Goal: Check status: Check status

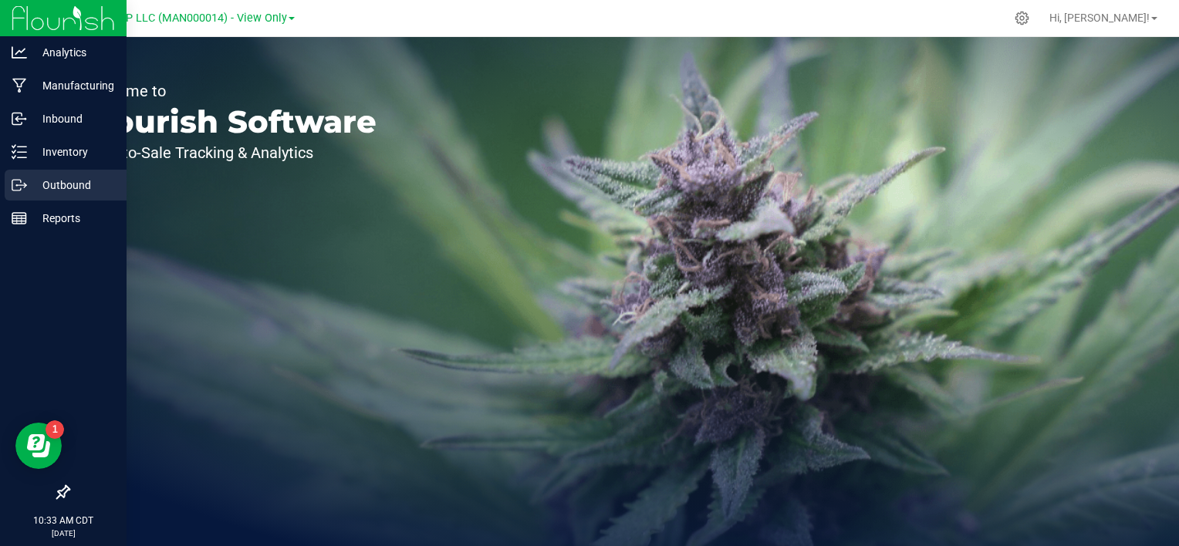
click at [70, 196] on div "Outbound" at bounding box center [66, 185] width 122 height 31
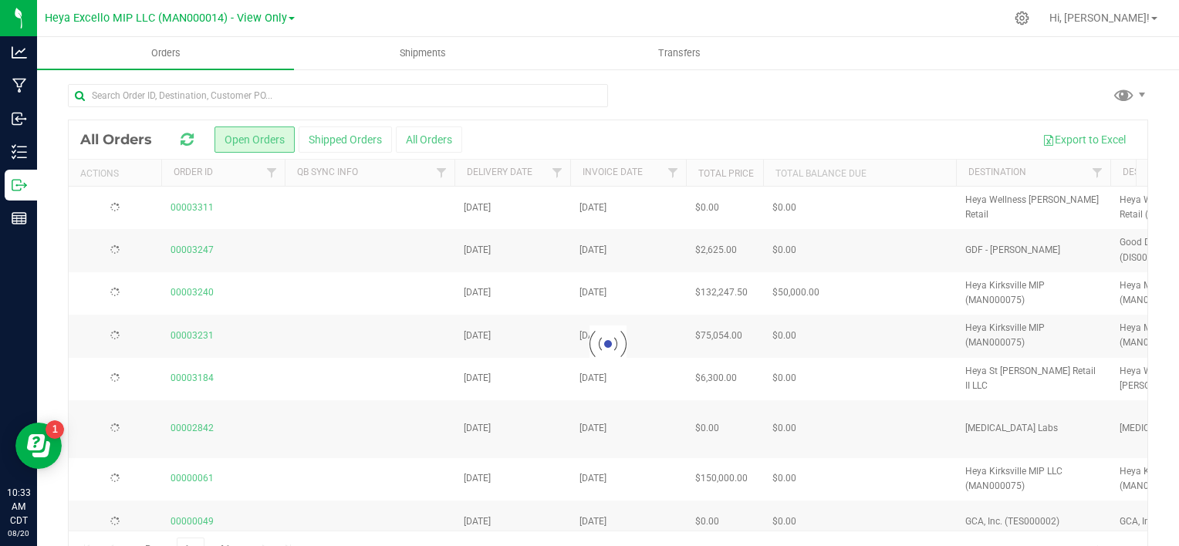
click at [293, 12] on div "Heya Excello MIP LLC (MAN000014) - View Only" at bounding box center [173, 18] width 256 height 30
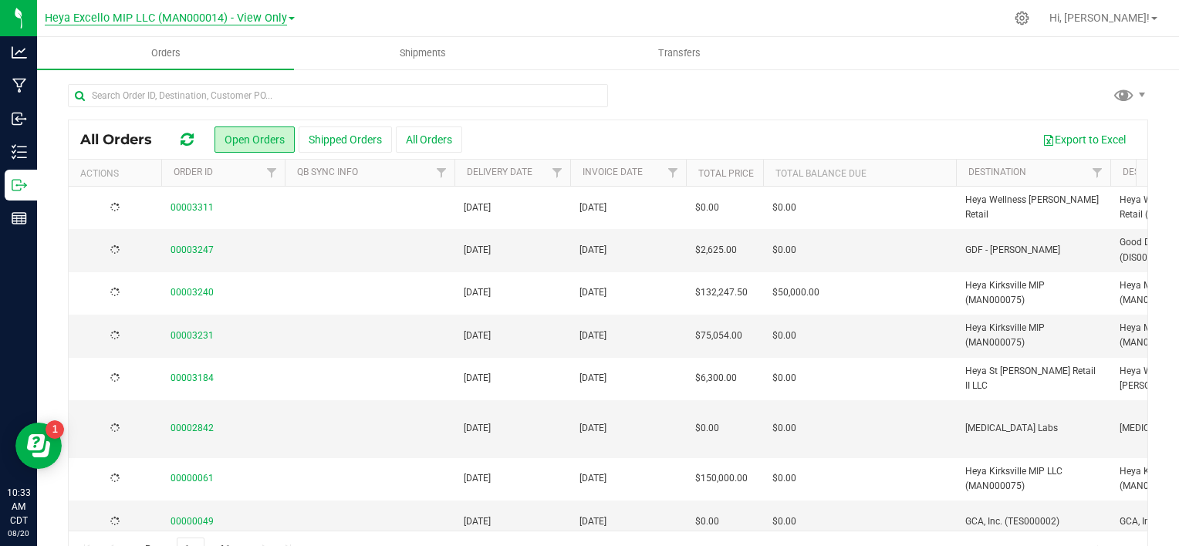
click at [285, 16] on link "Heya Excello MIP LLC (MAN000014) - View Only" at bounding box center [170, 17] width 250 height 15
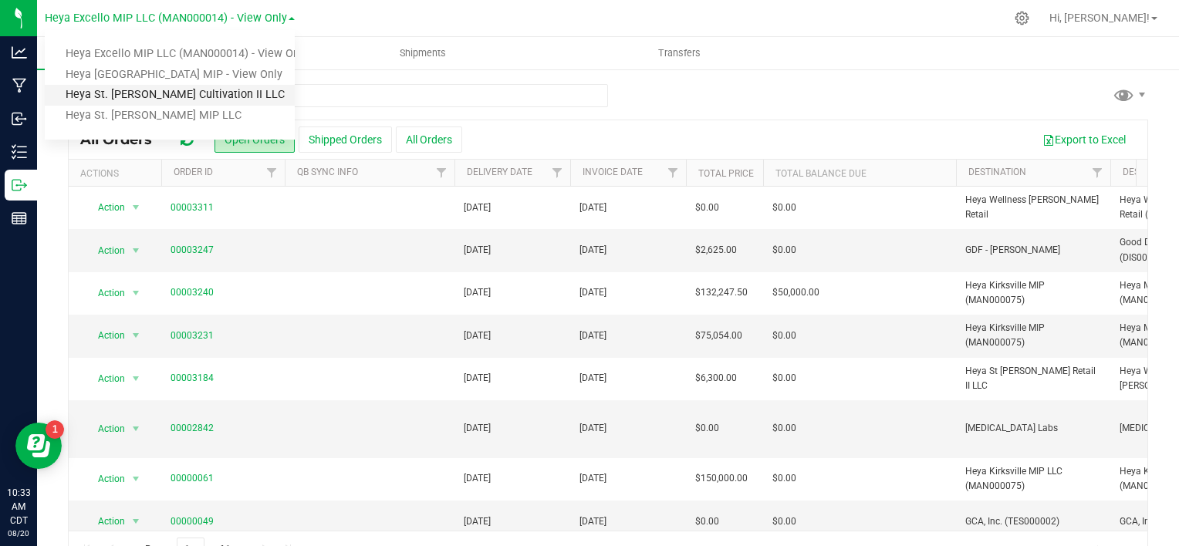
click at [250, 96] on link "Heya St. [PERSON_NAME] Cultivation II LLC" at bounding box center [170, 95] width 250 height 21
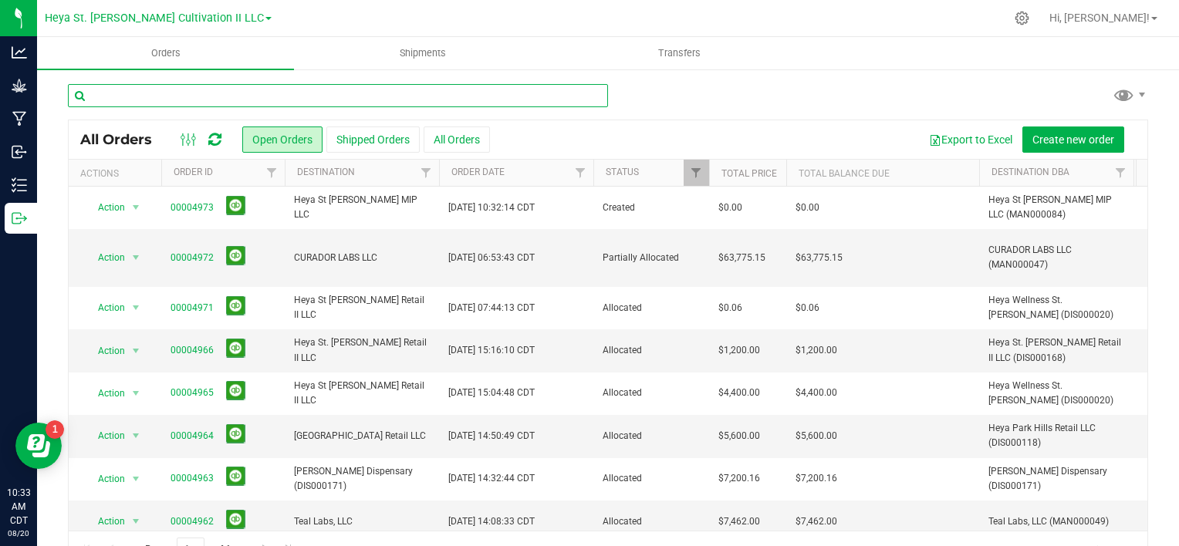
click at [250, 94] on input "text" at bounding box center [338, 95] width 540 height 23
type input "curador"
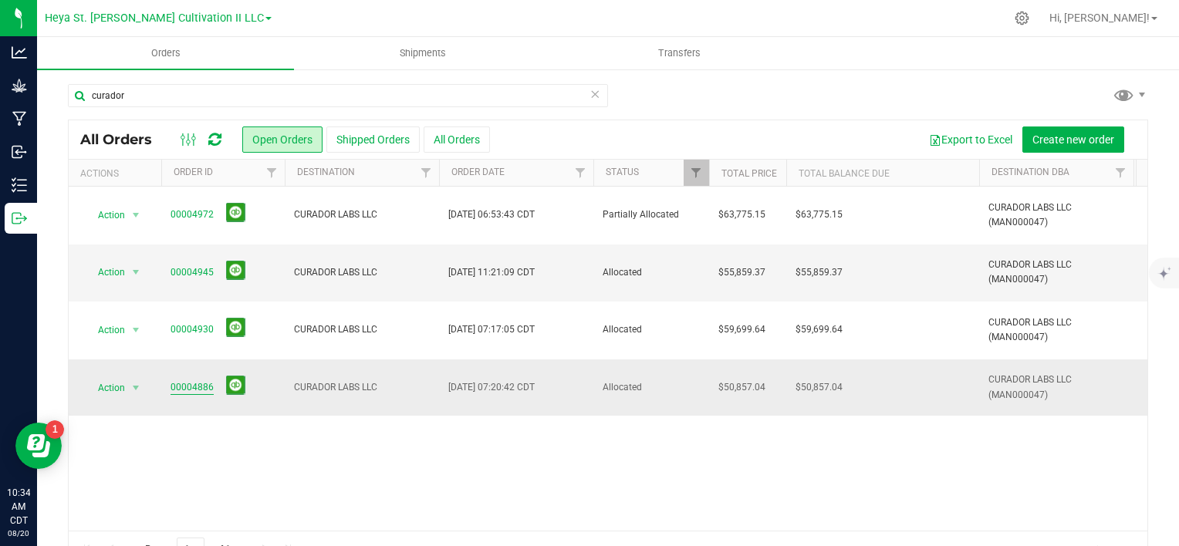
click at [184, 380] on link "00004886" at bounding box center [192, 387] width 43 height 15
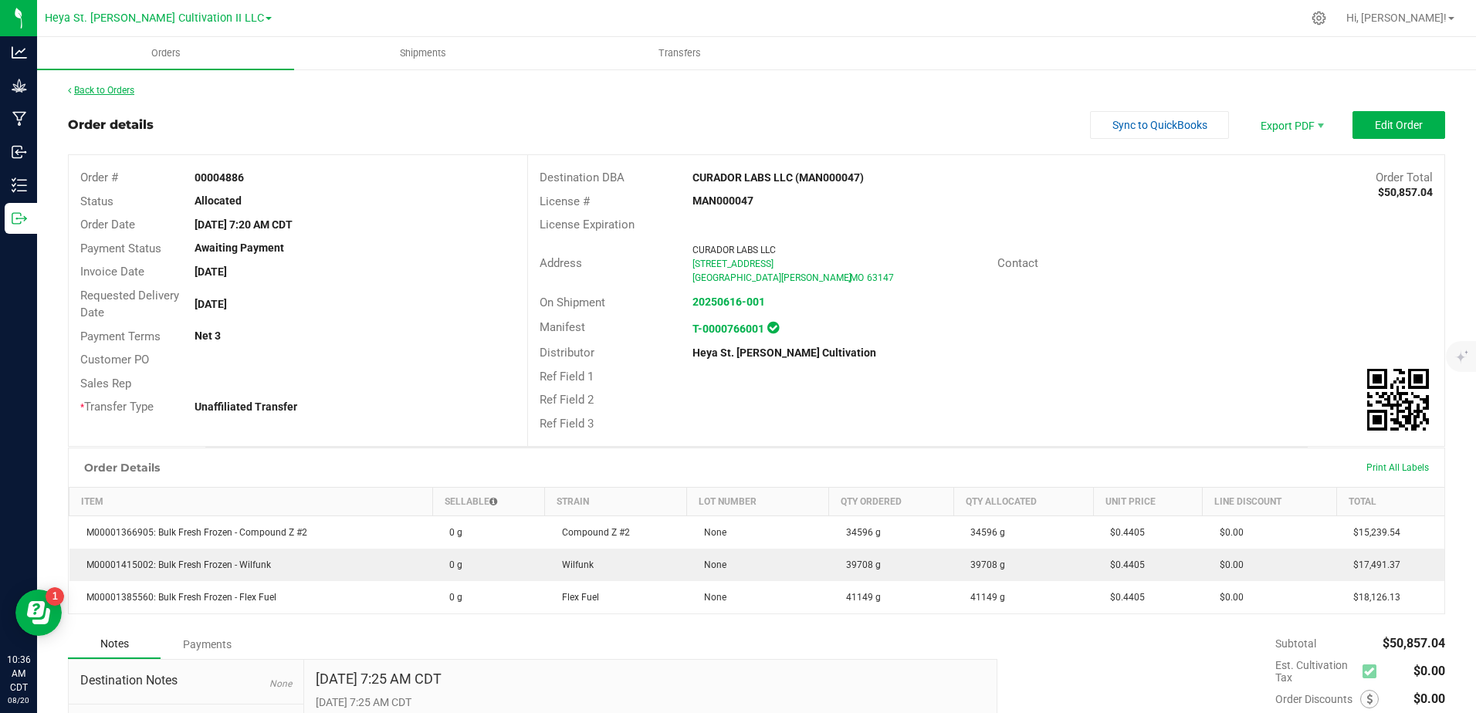
click at [76, 88] on link "Back to Orders" at bounding box center [101, 90] width 66 height 11
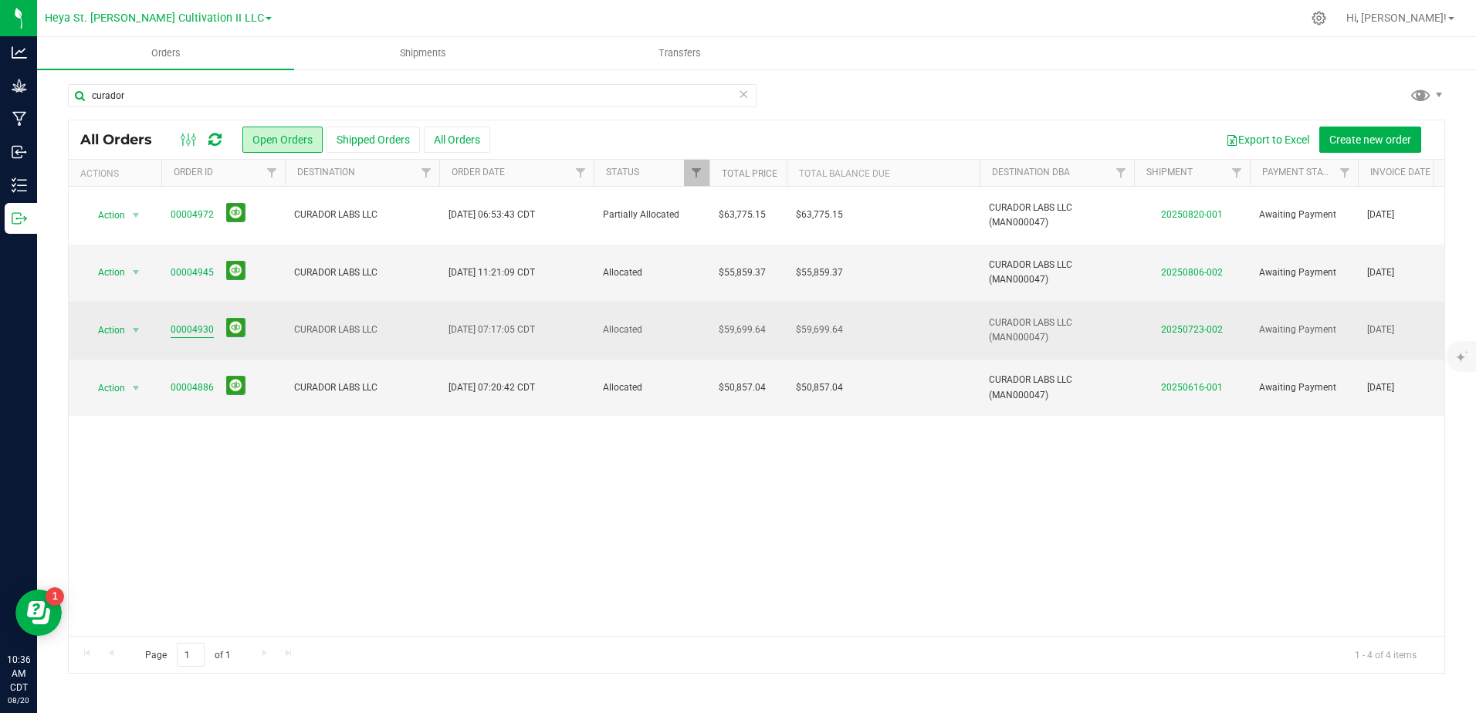
click at [205, 323] on link "00004930" at bounding box center [192, 330] width 43 height 15
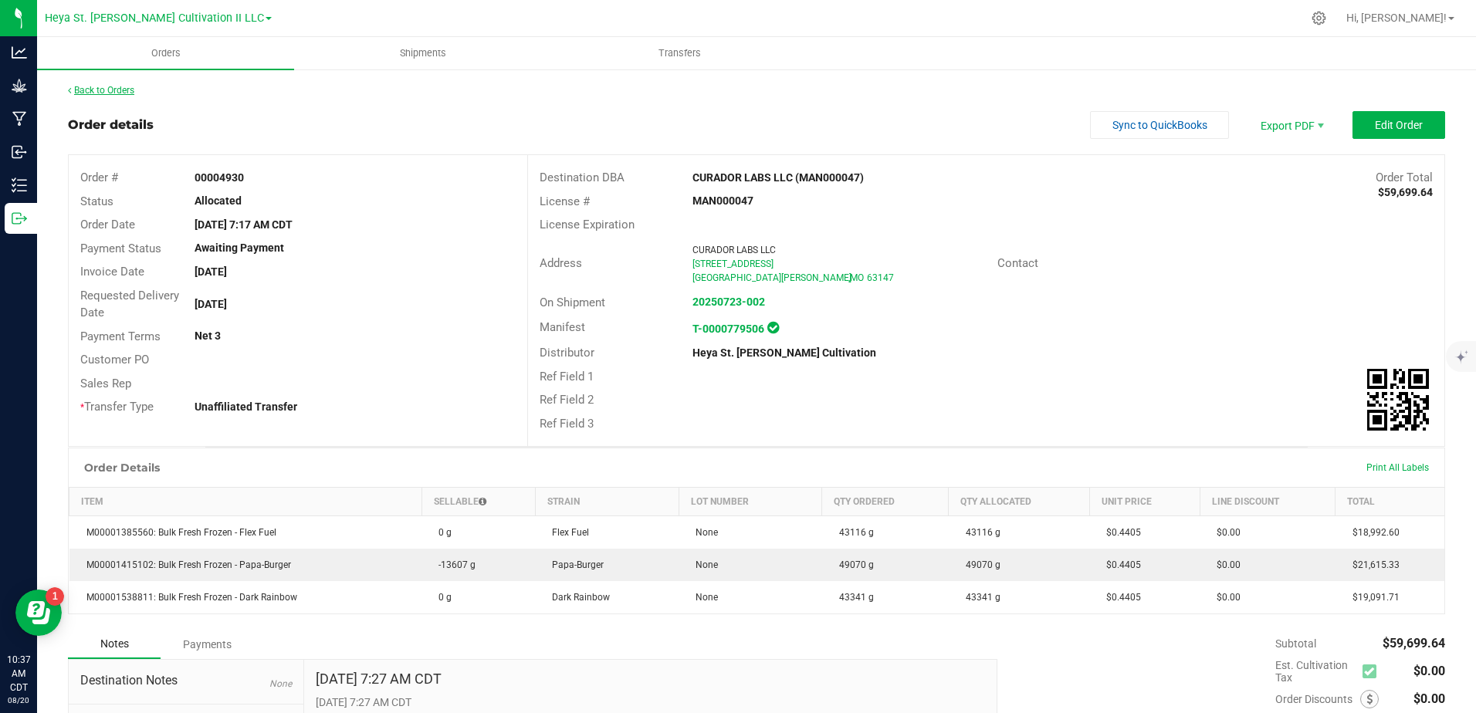
click at [120, 89] on link "Back to Orders" at bounding box center [101, 90] width 66 height 11
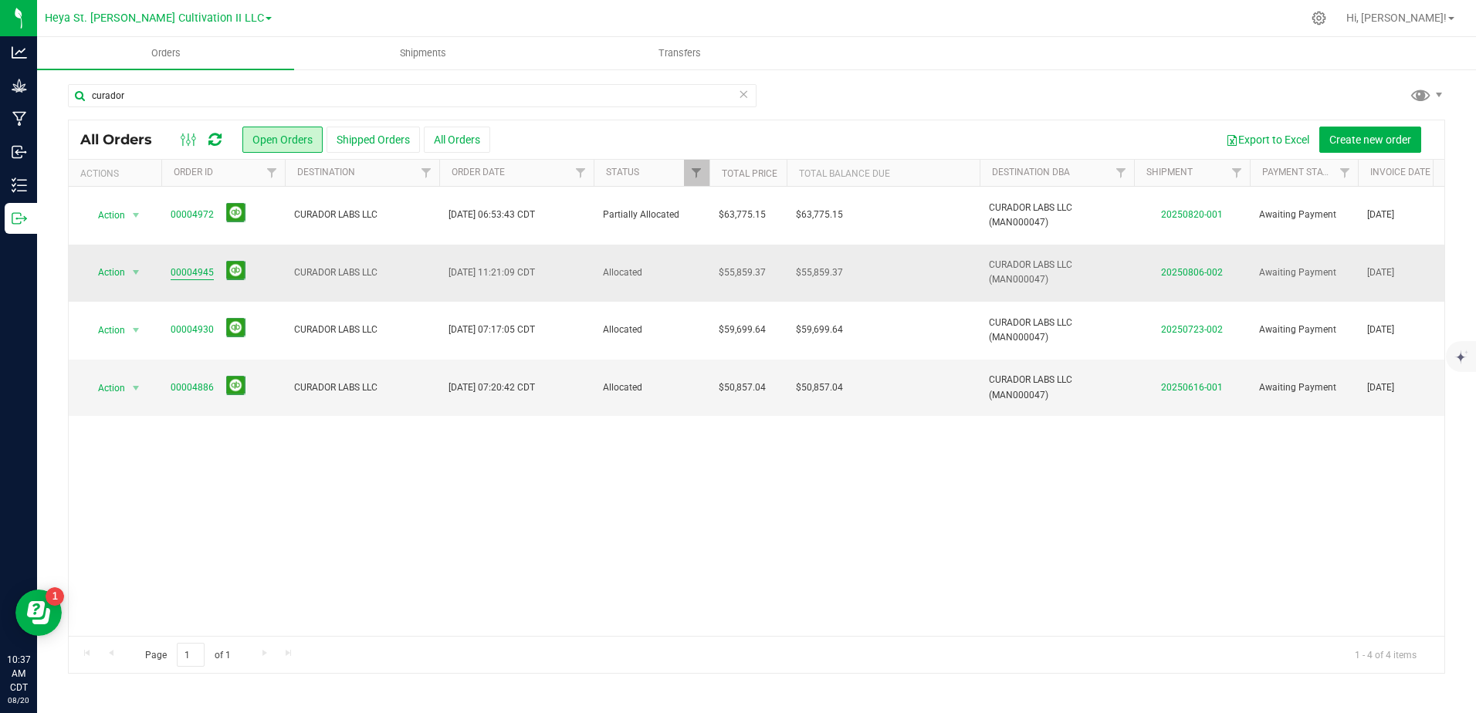
click at [185, 265] on link "00004945" at bounding box center [192, 272] width 43 height 15
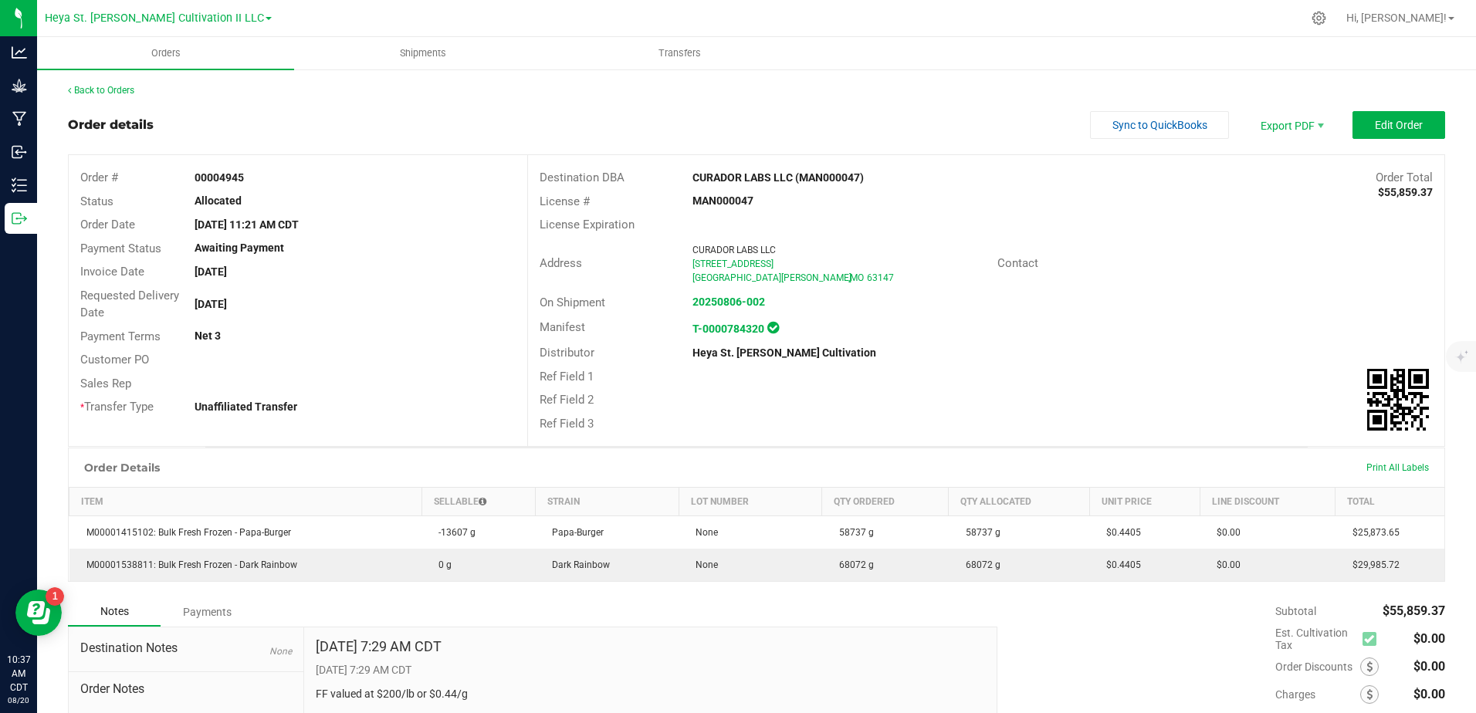
click at [93, 81] on div "Back to Orders Order details Sync to QuickBooks Export PDF Edit Order Order # 0…" at bounding box center [756, 459] width 1438 height 783
click at [93, 86] on div "Back to Orders" at bounding box center [756, 90] width 1377 height 14
click at [93, 90] on link "Back to Orders" at bounding box center [101, 90] width 66 height 11
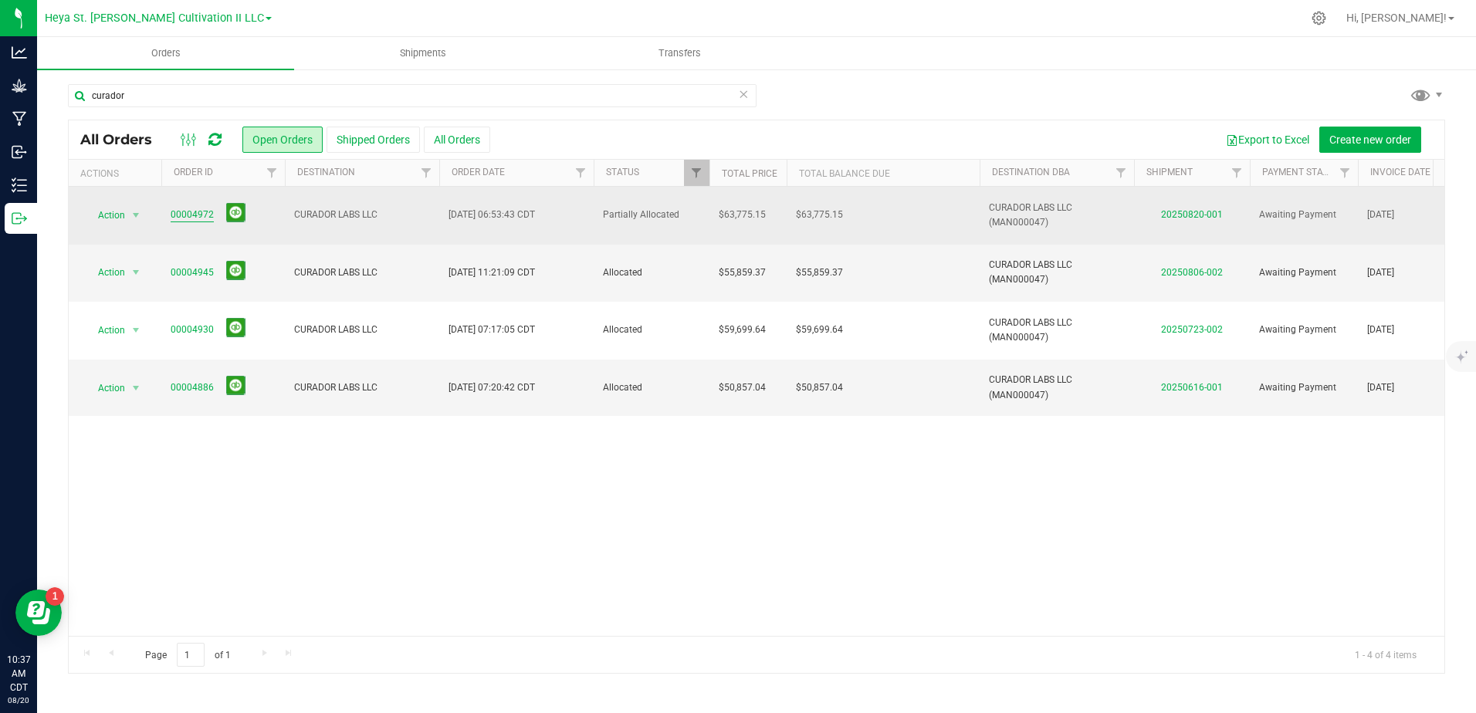
click at [185, 209] on link "00004972" at bounding box center [192, 215] width 43 height 15
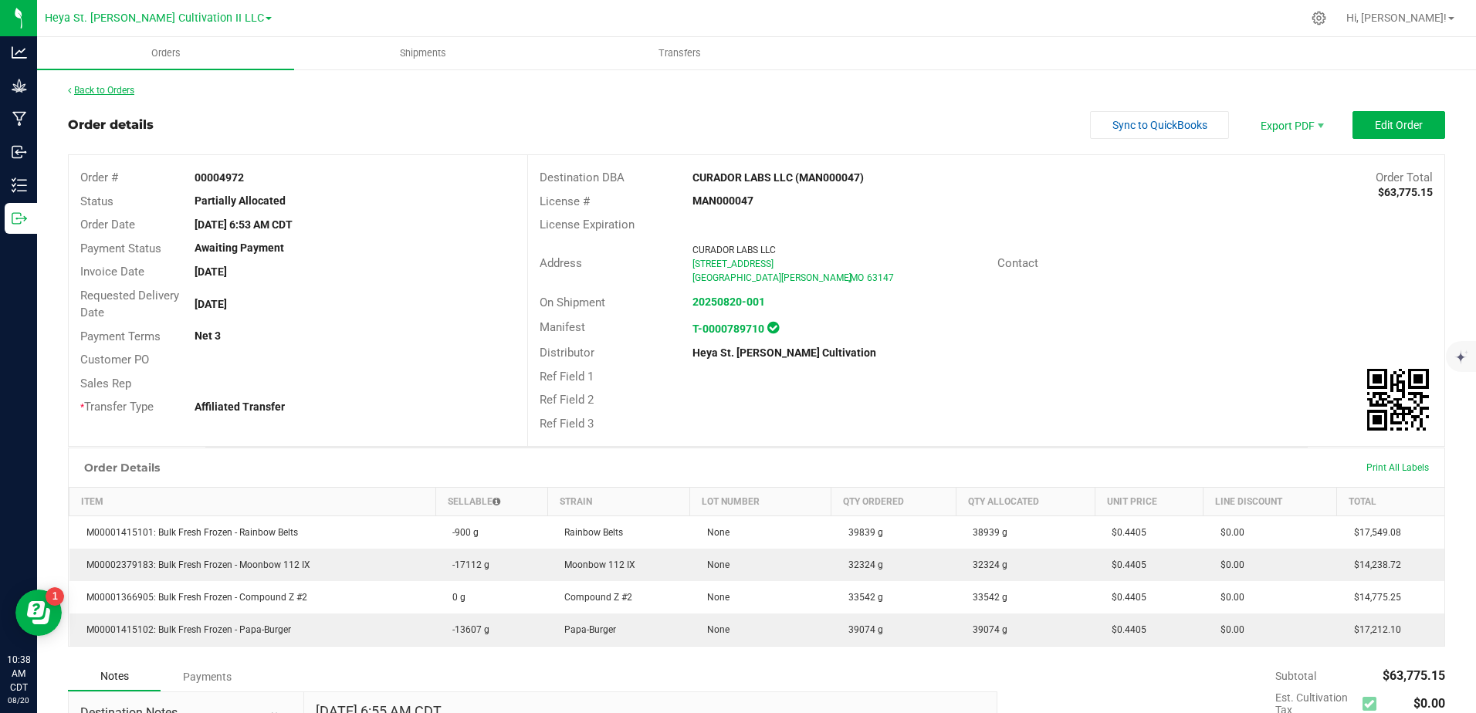
click at [69, 92] on icon at bounding box center [69, 90] width 3 height 9
